Goal: Information Seeking & Learning: Check status

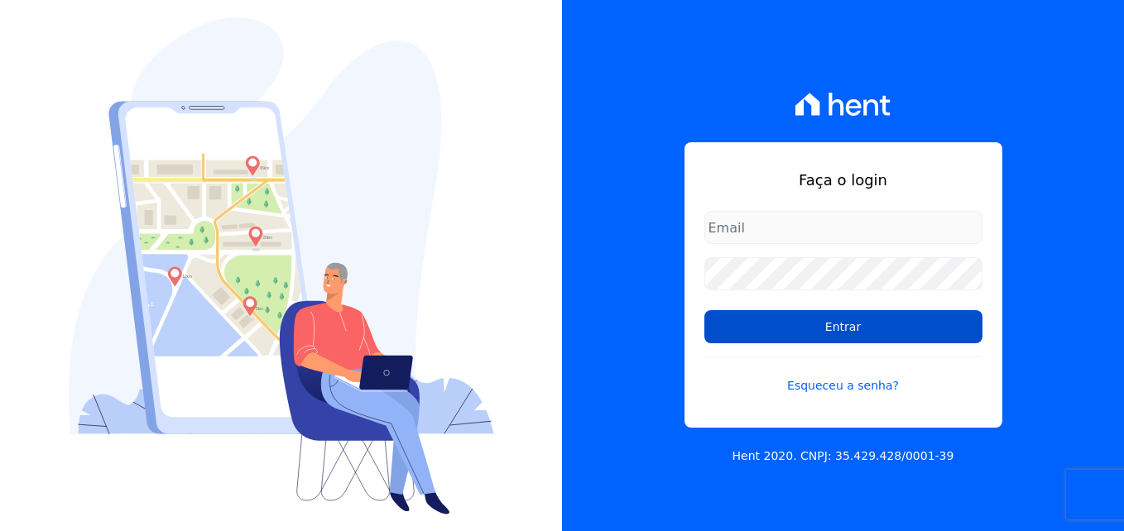
type input "[EMAIL_ADDRESS][DOMAIN_NAME]"
click at [818, 338] on input "Entrar" at bounding box center [843, 326] width 278 height 33
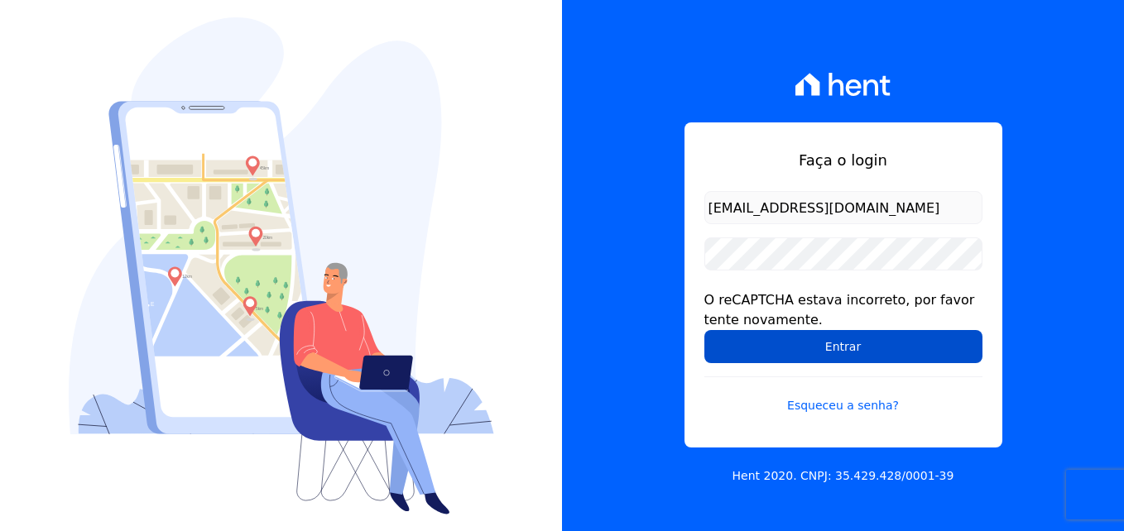
click at [834, 350] on input "Entrar" at bounding box center [843, 346] width 278 height 33
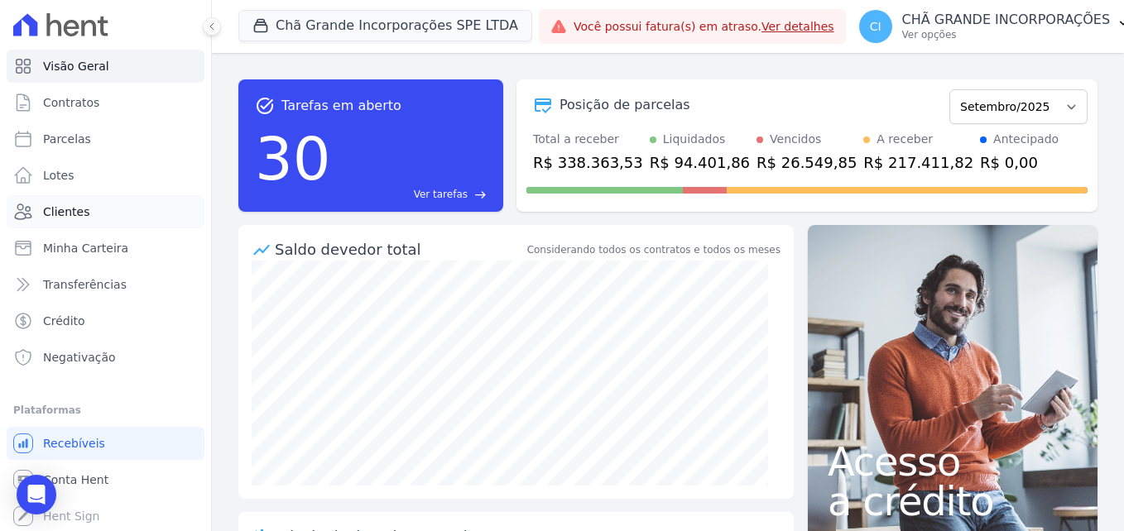
click at [83, 204] on span "Clientes" at bounding box center [66, 212] width 46 height 17
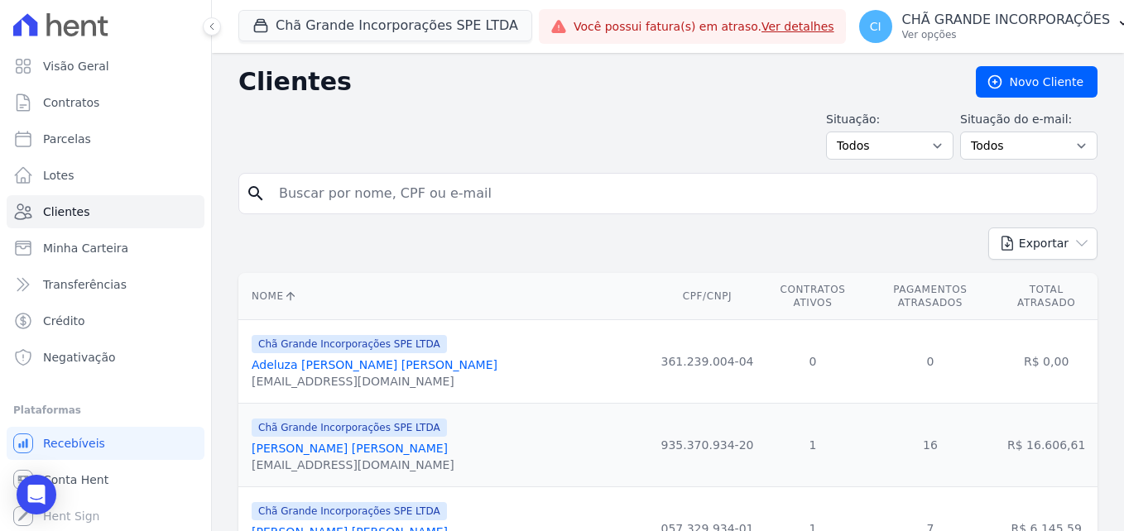
click at [477, 199] on input "search" at bounding box center [679, 193] width 821 height 33
paste input "Patricia Albuquerque Sousa"
type input "Patricia Albuquerque Sousa"
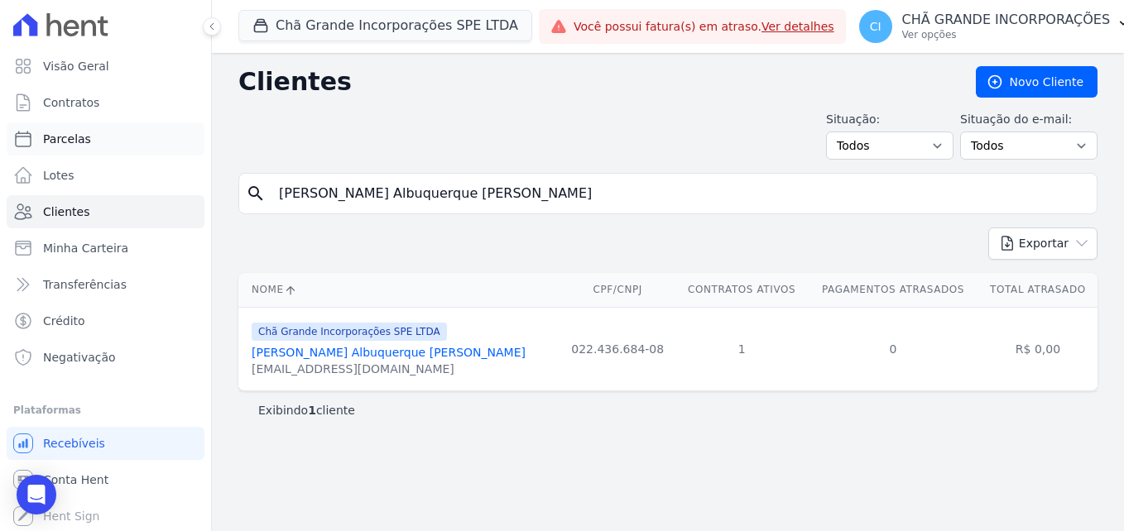
click at [109, 138] on link "Parcelas" at bounding box center [106, 138] width 198 height 33
select select
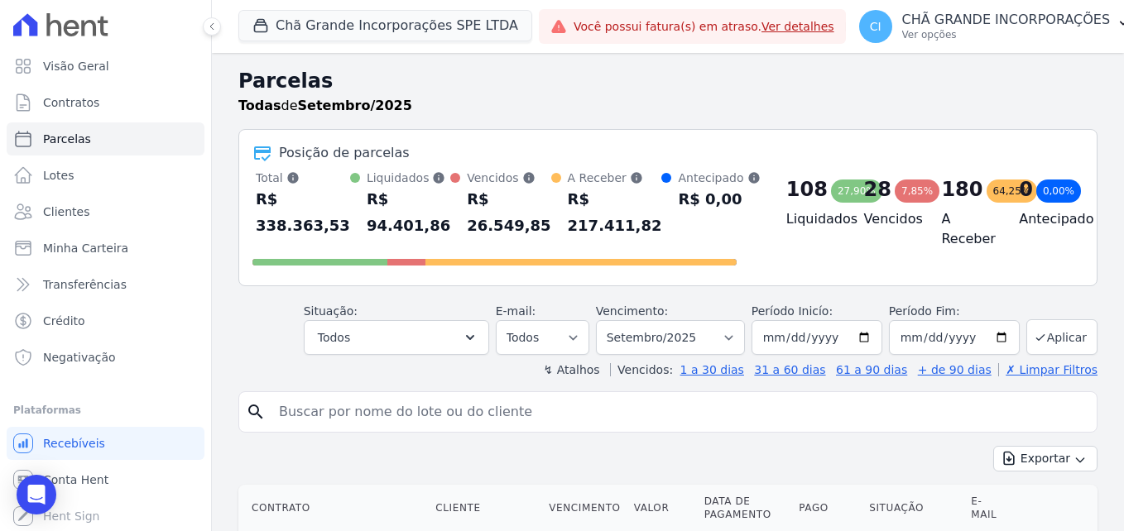
click at [357, 406] on input "search" at bounding box center [679, 412] width 821 height 33
paste input "Patricia Albuquerque Sousa"
type input "Patricia Albuquerque Sousa"
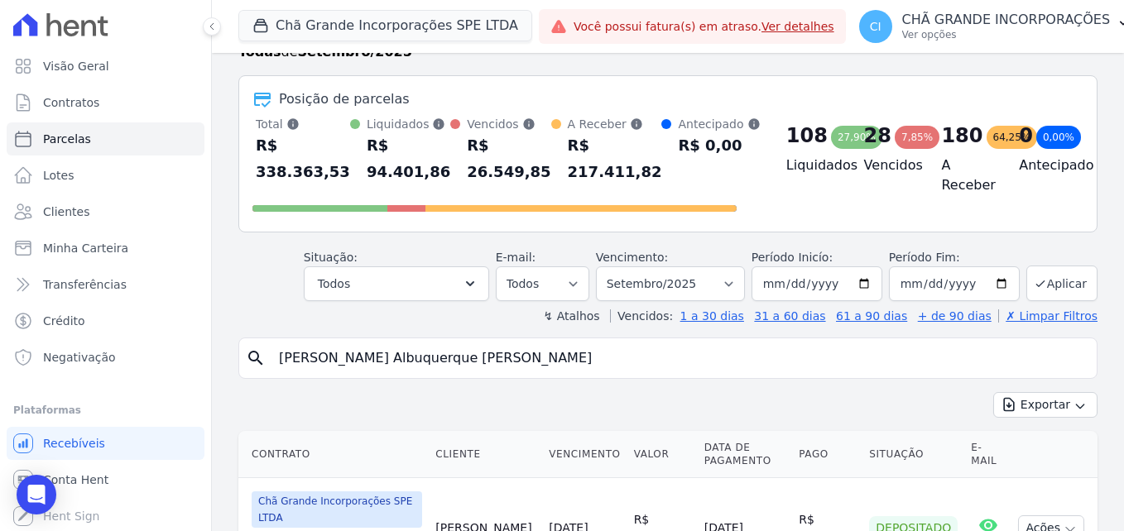
scroll to position [248, 0]
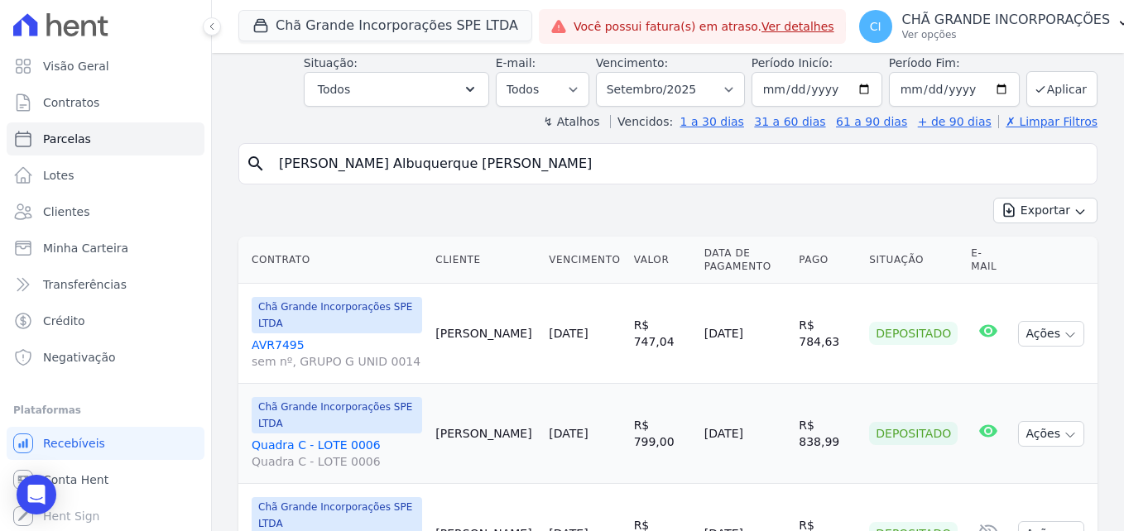
select select
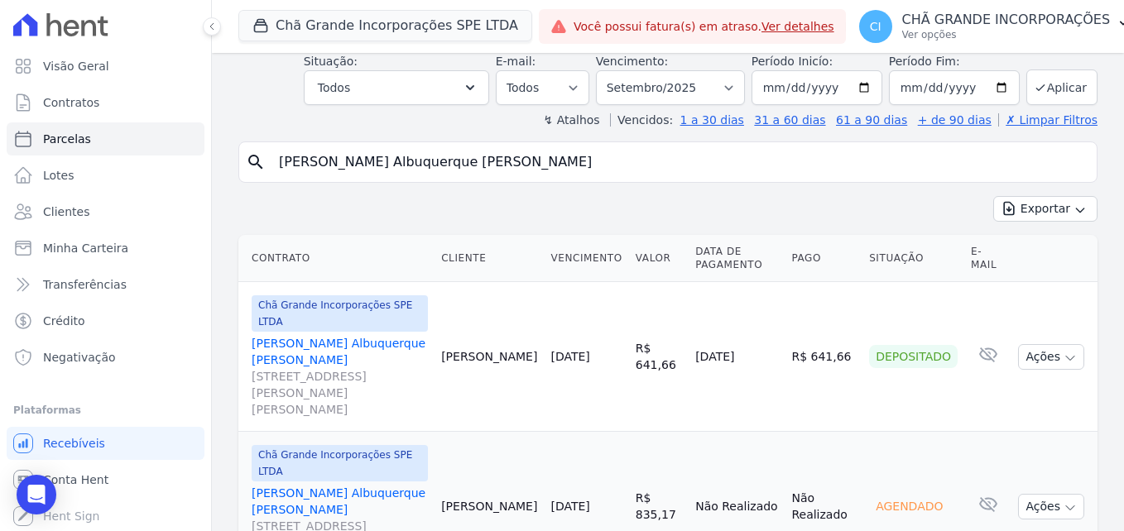
scroll to position [84, 0]
click at [1030, 492] on button "Ações" at bounding box center [1051, 505] width 66 height 26
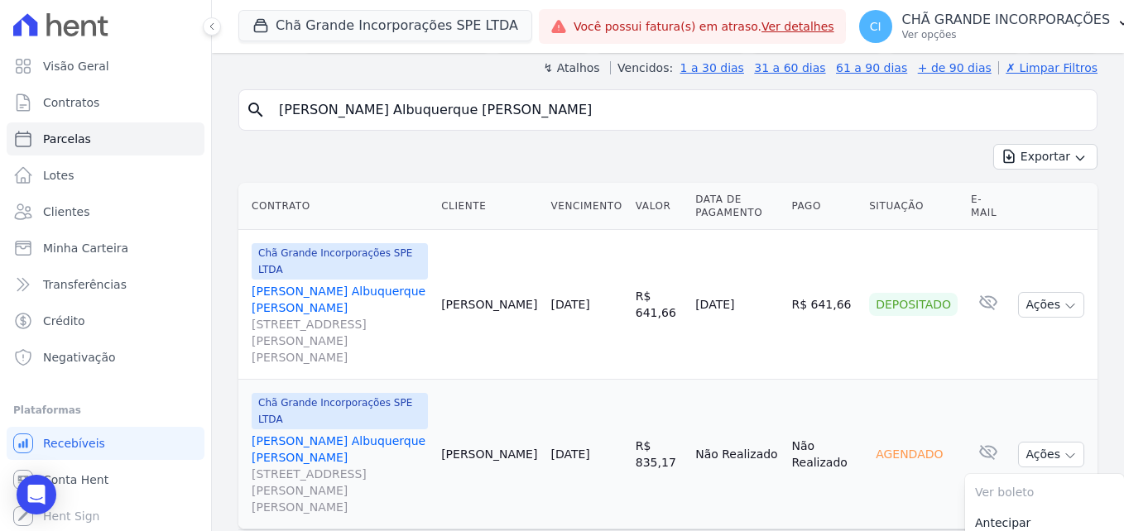
scroll to position [163, 0]
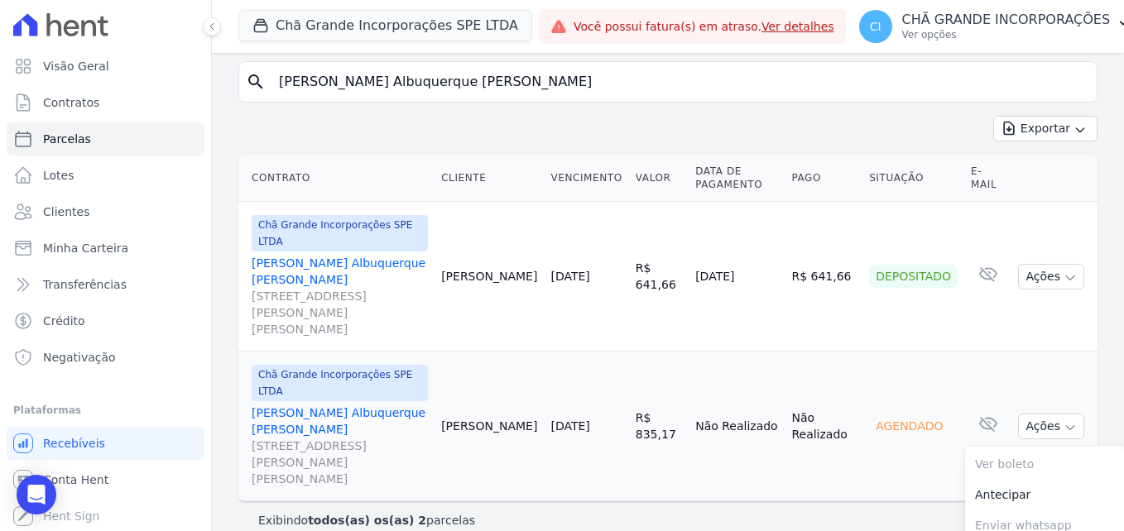
click at [742, 502] on div "Exibindo todos(as) os(as) 2 parcelas" at bounding box center [667, 520] width 859 height 37
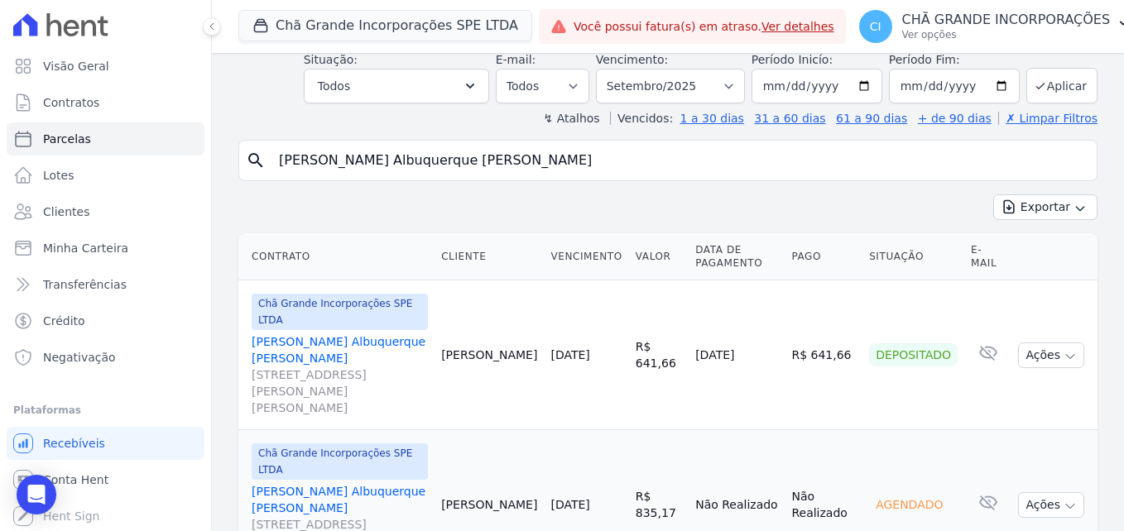
click at [483, 468] on td "Patricia Sousa" at bounding box center [488, 505] width 109 height 150
click at [499, 449] on td "Patricia Sousa" at bounding box center [488, 505] width 109 height 150
click at [307, 483] on link "Patricia Albuquerque Sousa Rua Sant'Anna, 54, BL H UND 10, Santana" at bounding box center [340, 524] width 176 height 83
